Goal: Task Accomplishment & Management: Use online tool/utility

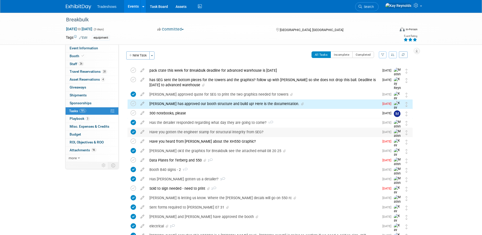
scroll to position [16, 0]
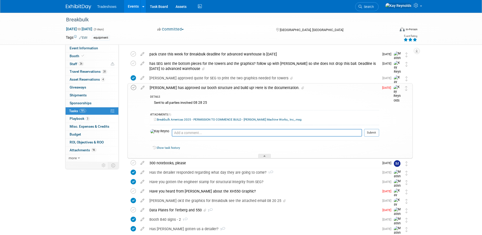
click at [133, 87] on icon at bounding box center [133, 87] width 5 height 5
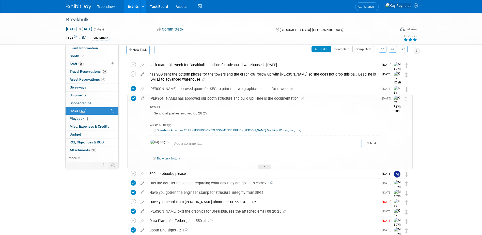
scroll to position [0, 0]
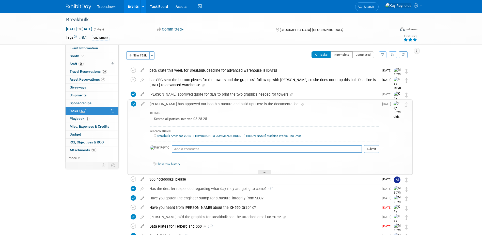
click at [338, 56] on button "Incomplete" at bounding box center [342, 54] width 22 height 7
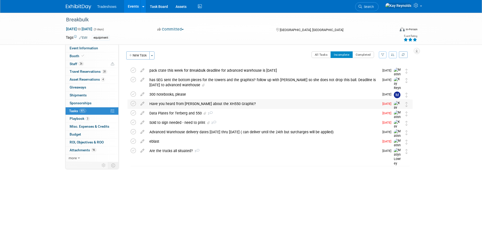
click at [172, 104] on div "Have you heard from [PERSON_NAME] about the XH550 Graphic?" at bounding box center [263, 103] width 233 height 9
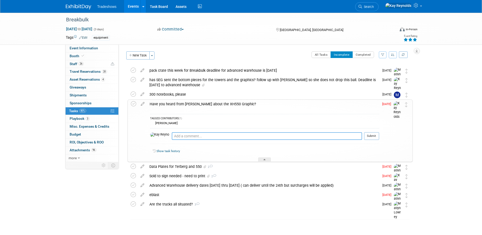
click at [173, 135] on textarea at bounding box center [267, 136] width 190 height 8
click at [135, 104] on icon at bounding box center [133, 103] width 5 height 5
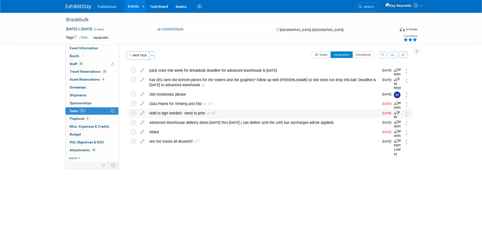
click at [166, 113] on div "Sold to sign needed - need to print 2" at bounding box center [263, 113] width 233 height 9
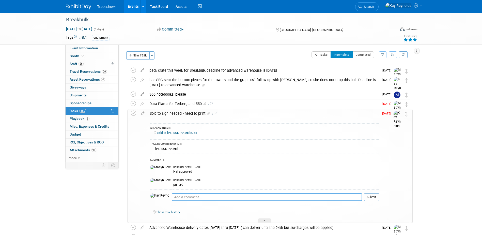
click at [172, 197] on textarea at bounding box center [267, 197] width 190 height 8
click at [172, 196] on textarea at bounding box center [267, 197] width 190 height 8
type textarea "Make sure we pack in crate"
click at [132, 113] on icon at bounding box center [133, 113] width 5 height 5
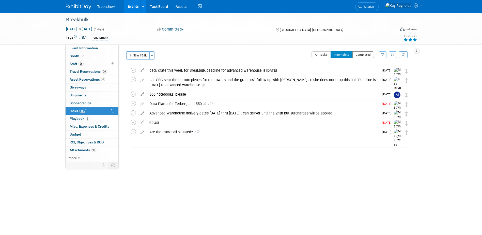
drag, startPoint x: 372, startPoint y: 55, endPoint x: 368, endPoint y: 55, distance: 4.6
click at [373, 55] on button "Completed" at bounding box center [364, 54] width 22 height 7
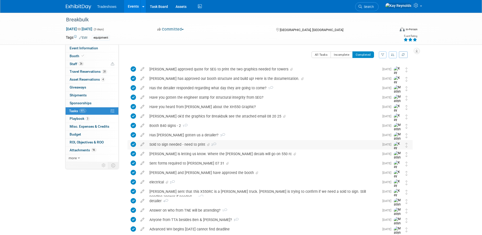
click at [134, 145] on icon at bounding box center [133, 144] width 5 height 5
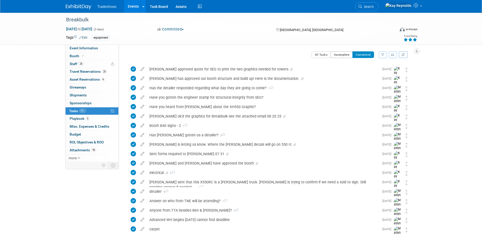
click at [339, 54] on button "Incomplete" at bounding box center [342, 54] width 22 height 7
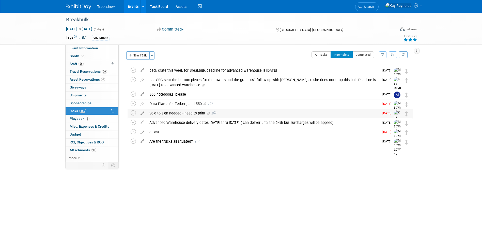
click at [180, 115] on div "Sold to sign needed - need to print 2" at bounding box center [263, 113] width 233 height 9
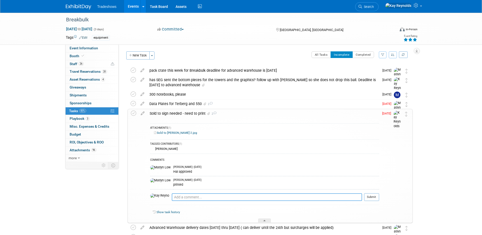
click at [172, 198] on textarea at bounding box center [267, 197] width 190 height 8
type textarea "pack in crate"
click at [370, 196] on button "Submit" at bounding box center [371, 197] width 15 height 8
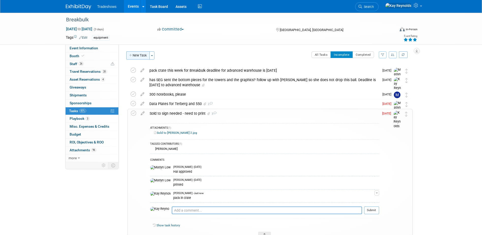
click at [132, 56] on icon "button" at bounding box center [131, 55] width 4 height 3
